Goal: Information Seeking & Learning: Learn about a topic

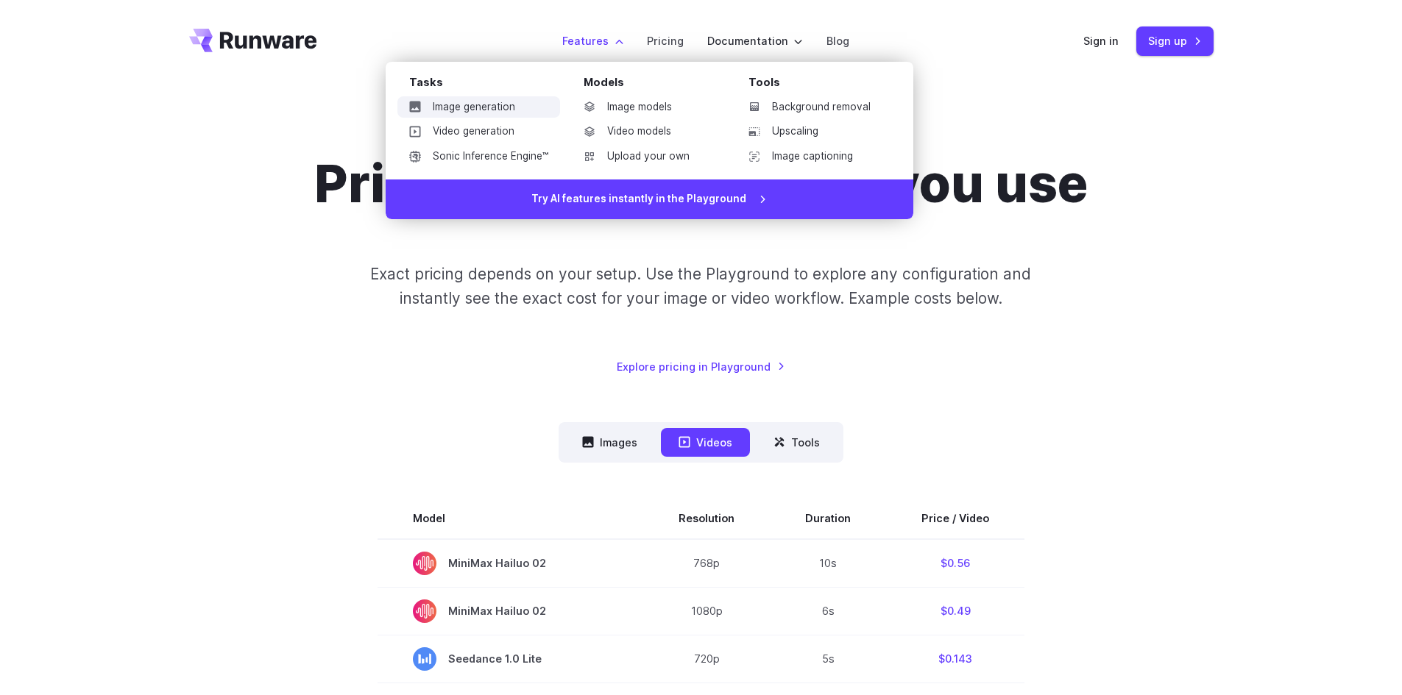
click at [512, 107] on link "Image generation" at bounding box center [478, 107] width 163 height 22
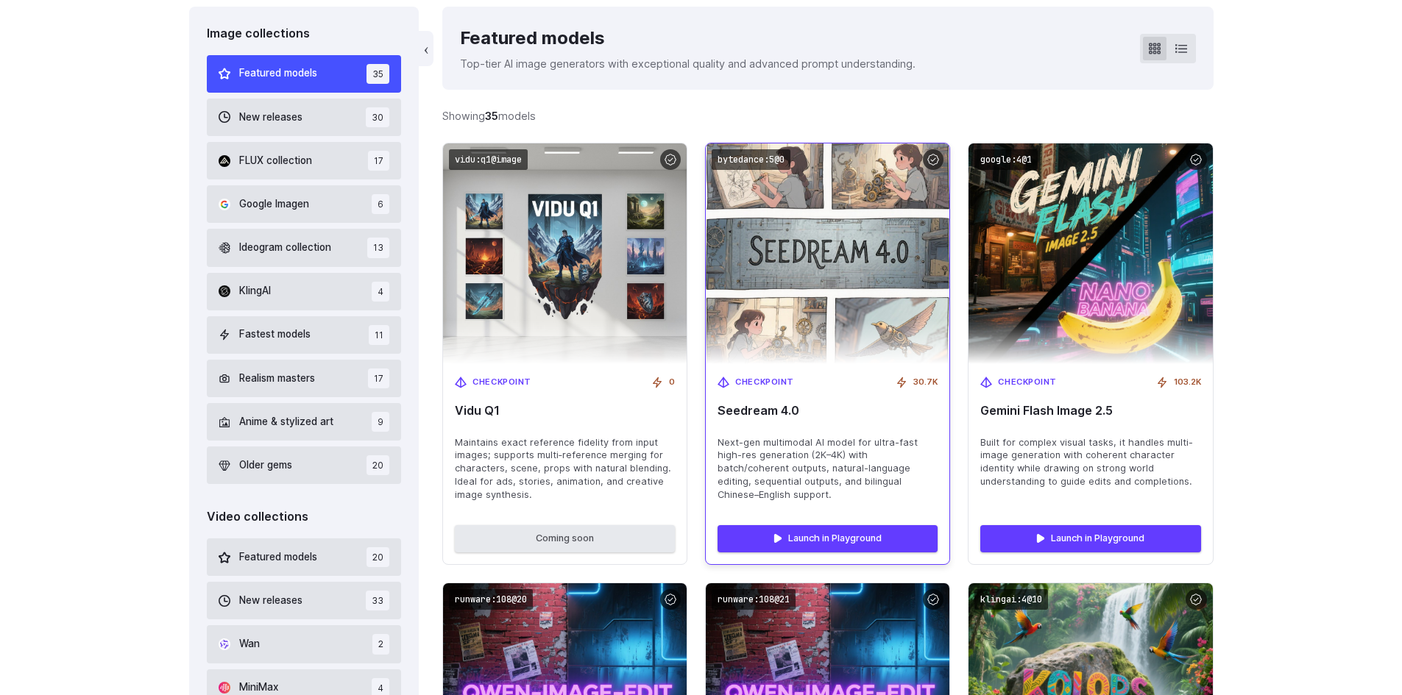
scroll to position [442, 0]
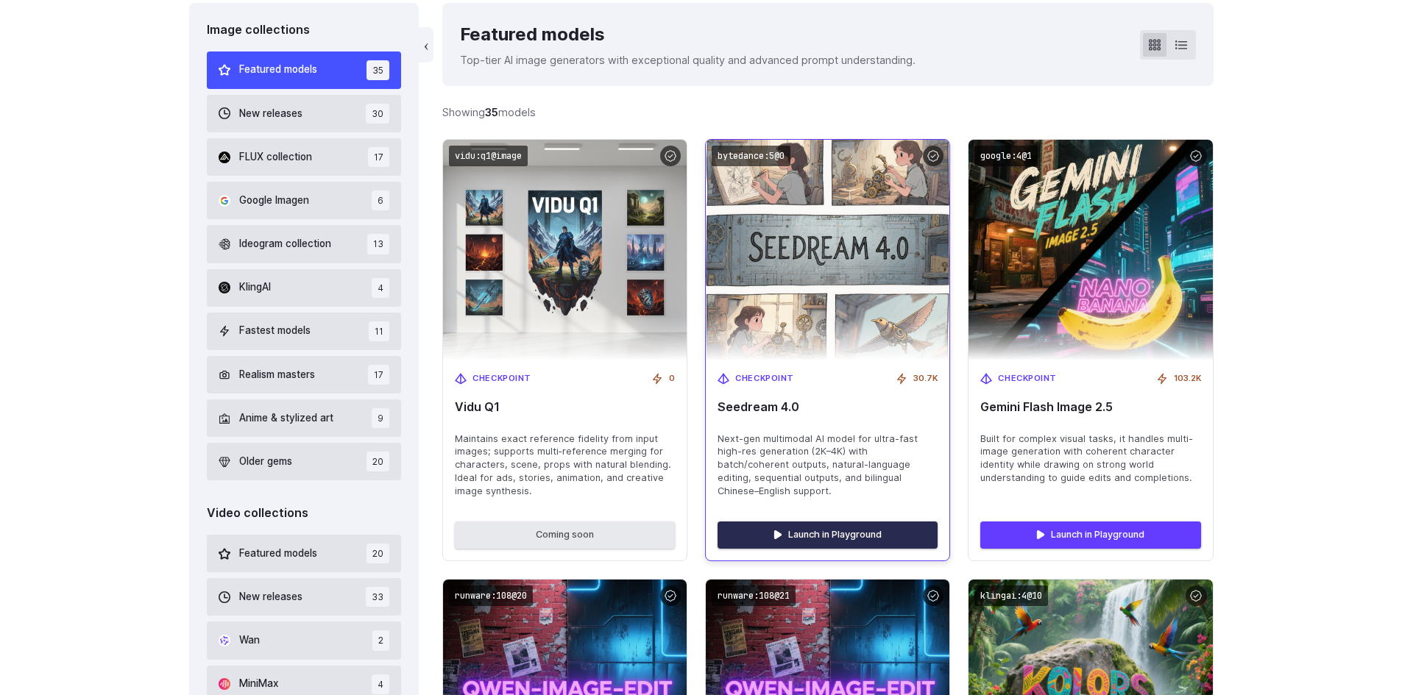
drag, startPoint x: 810, startPoint y: 283, endPoint x: 805, endPoint y: 534, distance: 251.0
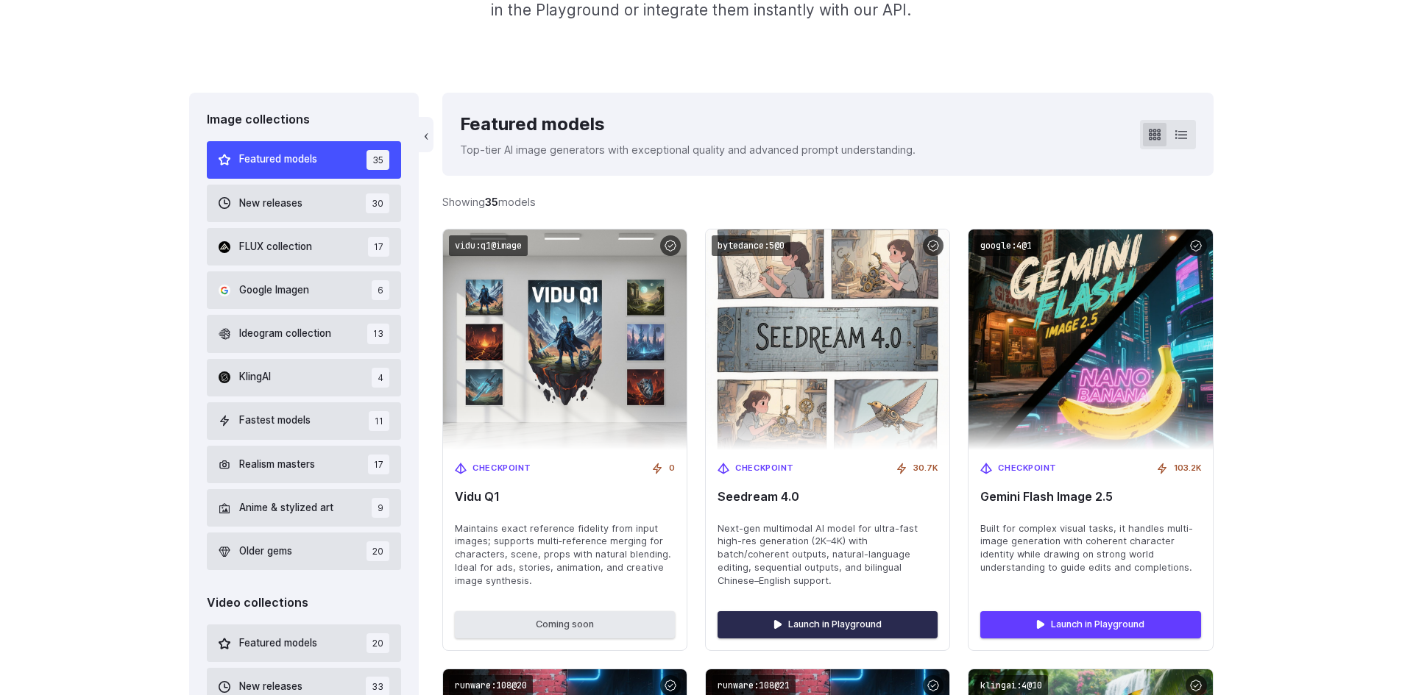
scroll to position [368, 0]
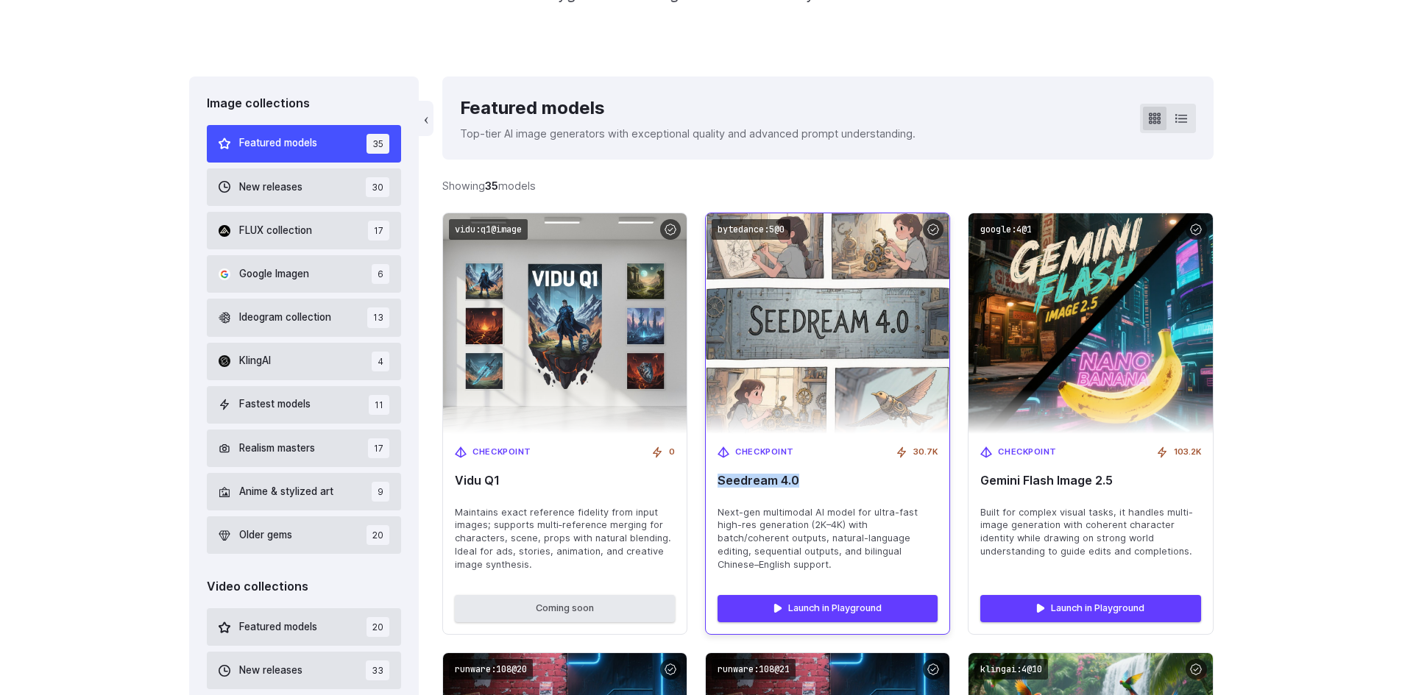
drag, startPoint x: 801, startPoint y: 484, endPoint x: 719, endPoint y: 478, distance: 81.9
click at [719, 478] on span "Seedream 4.0" at bounding box center [828, 481] width 220 height 14
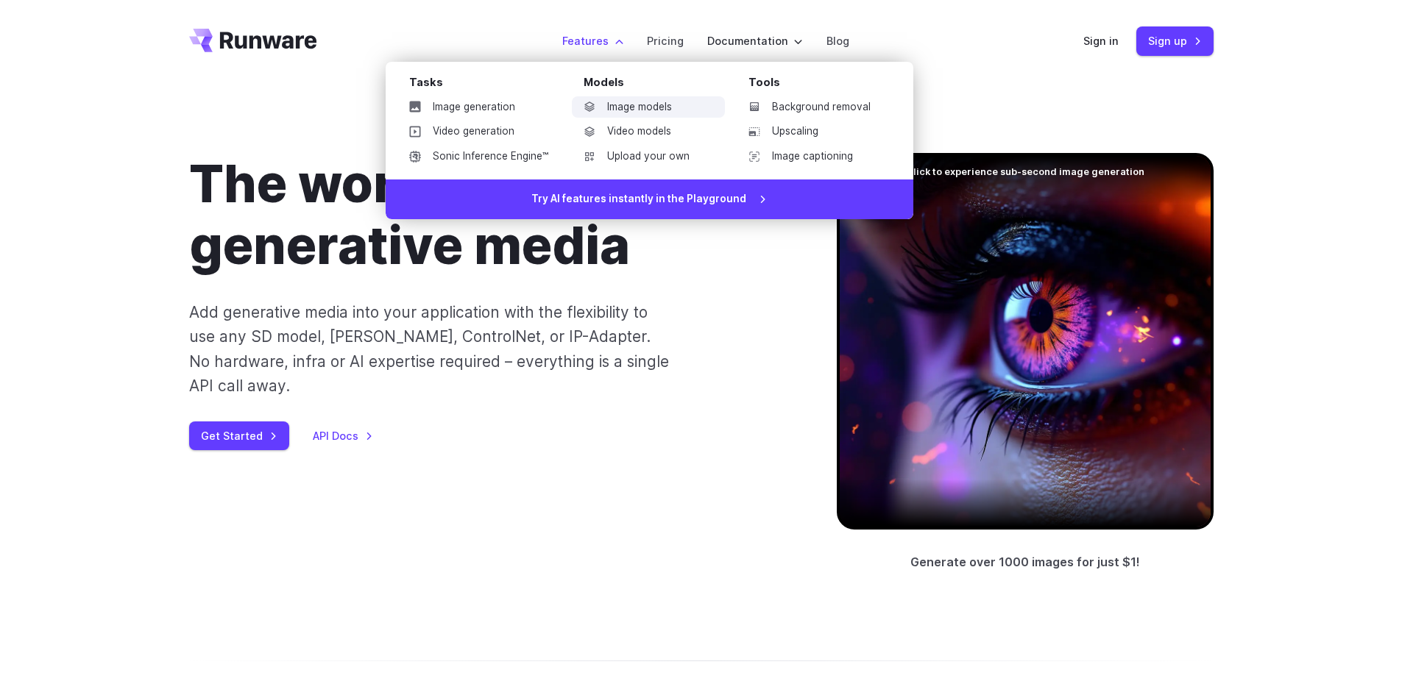
click at [629, 107] on link "Image models" at bounding box center [648, 107] width 153 height 22
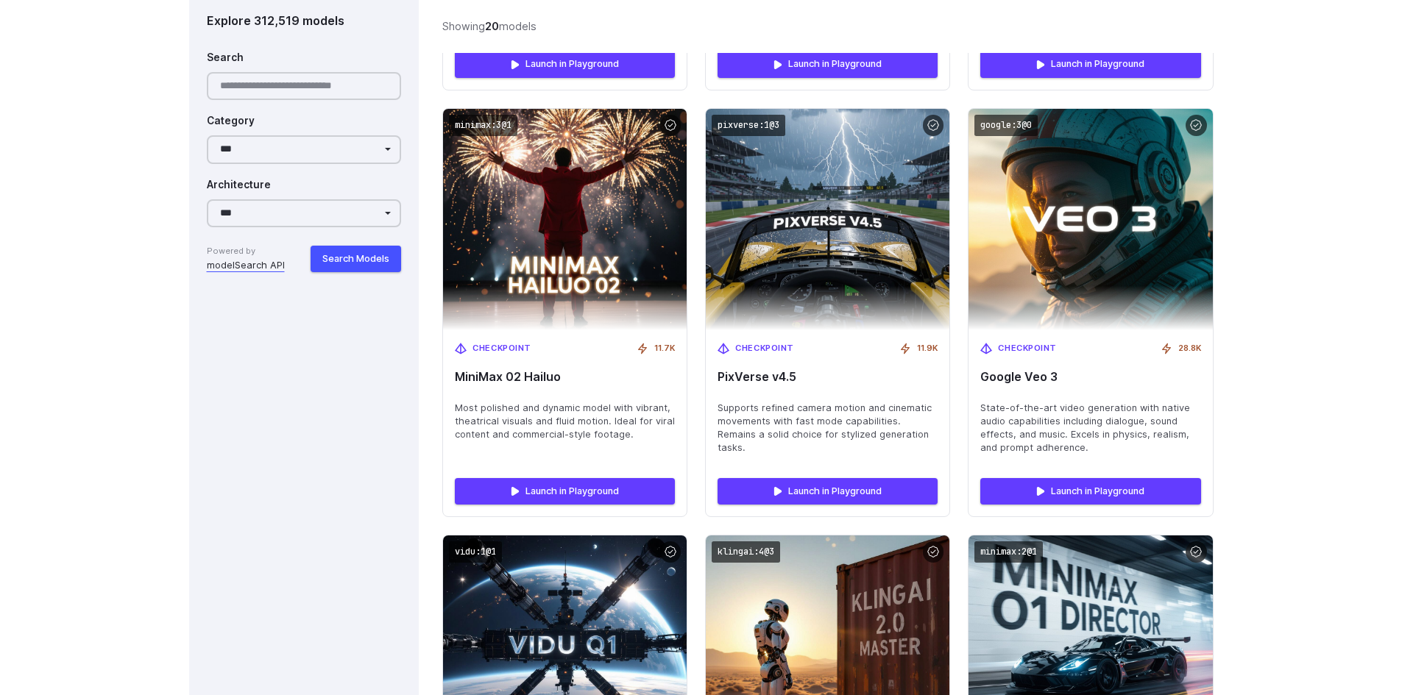
scroll to position [2208, 0]
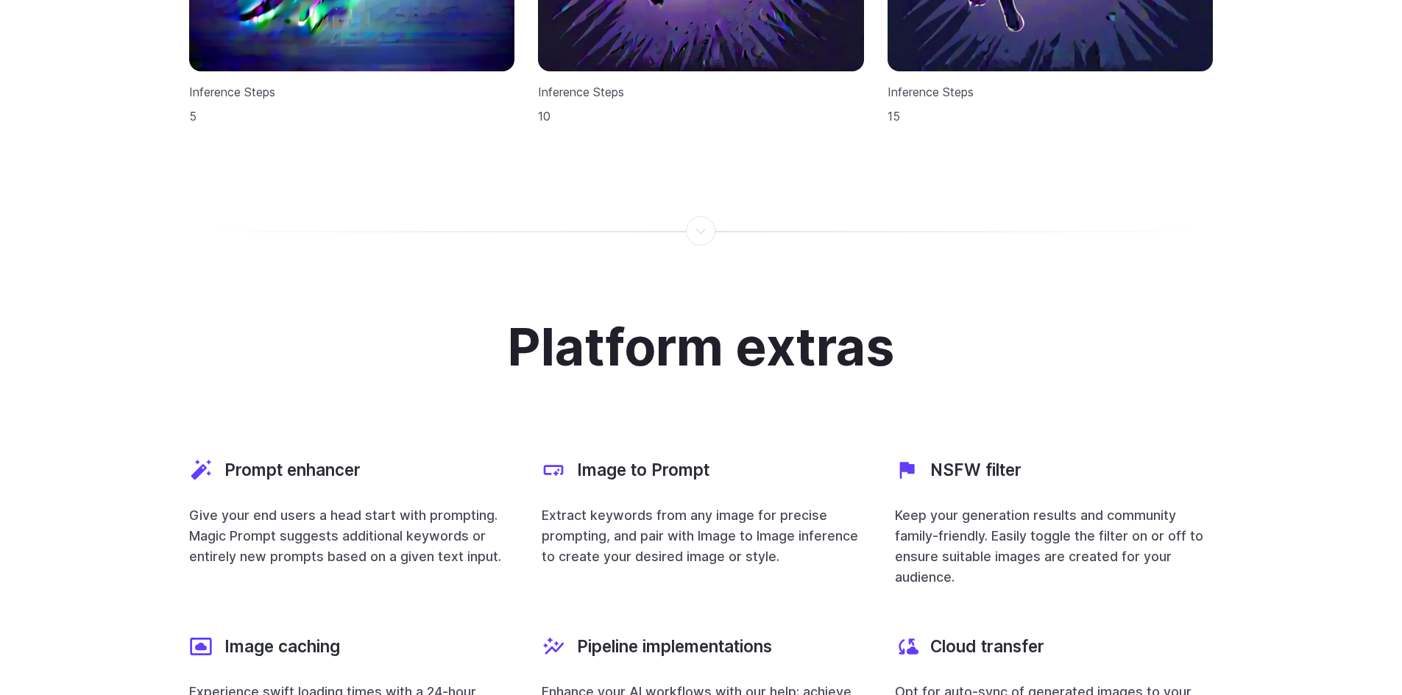
scroll to position [5373, 0]
